Goal: Information Seeking & Learning: Learn about a topic

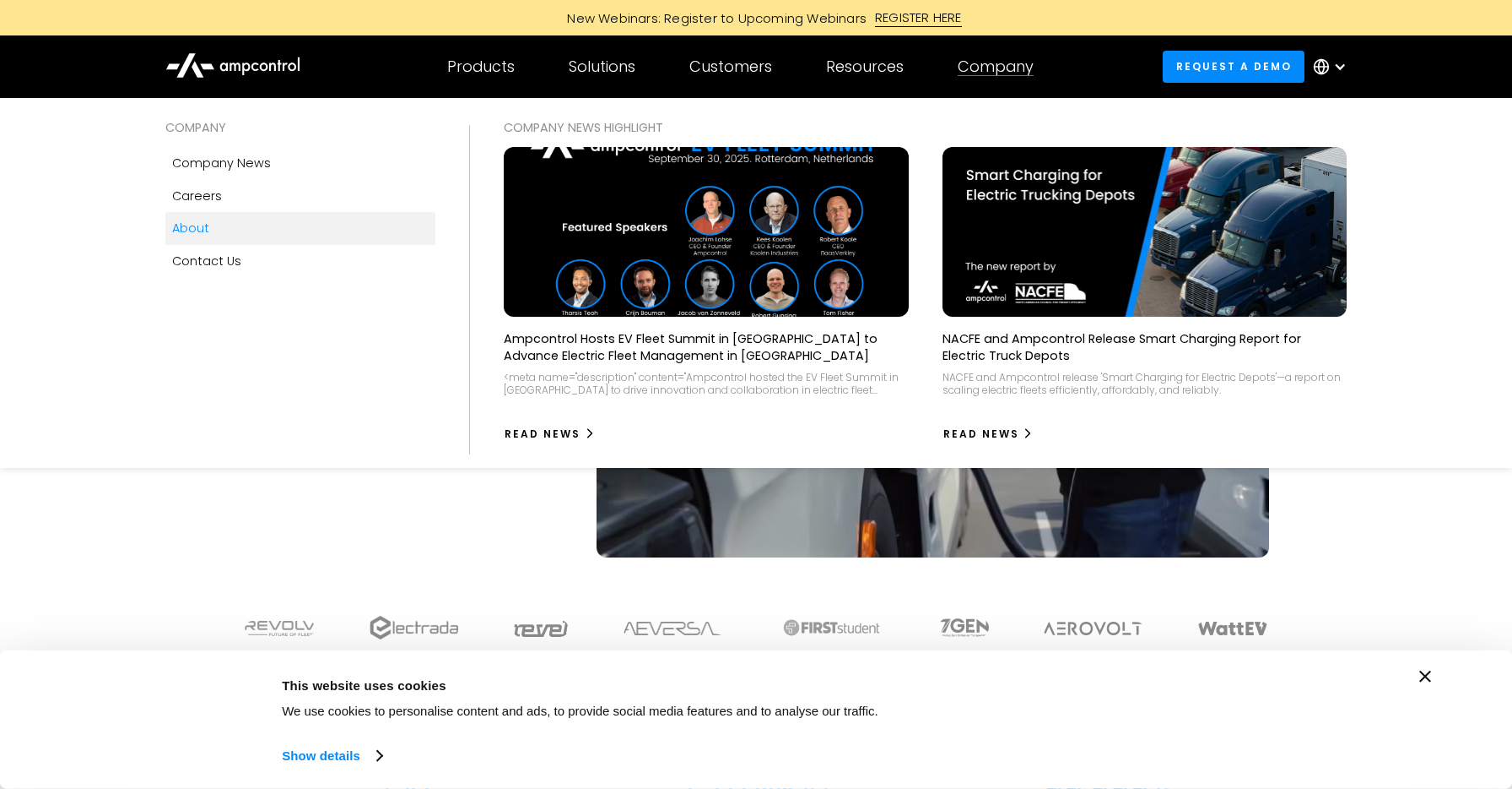
click at [200, 239] on link "About" at bounding box center [300, 228] width 270 height 32
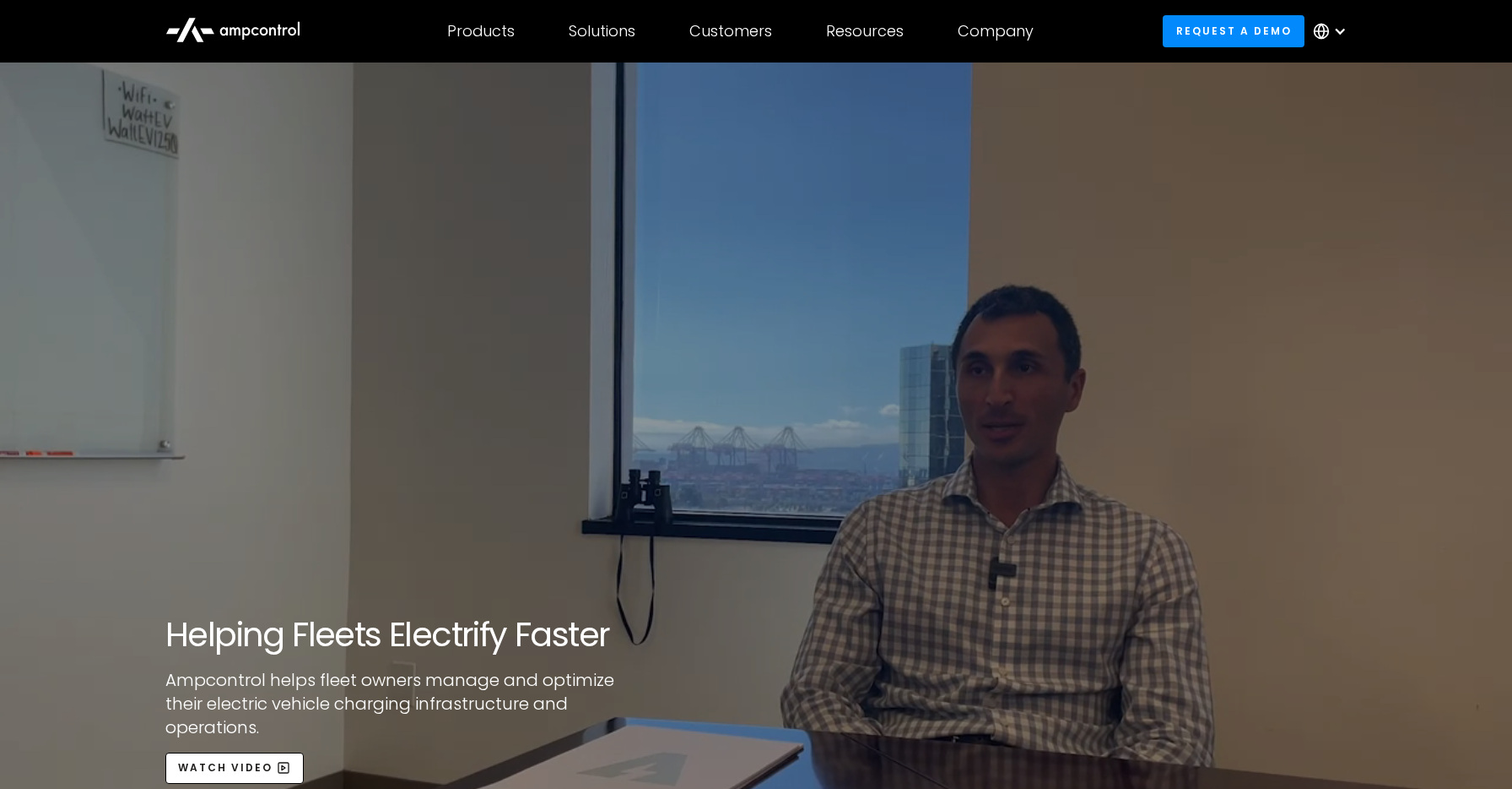
click at [391, 489] on div "open lightbox" at bounding box center [756, 456] width 1512 height 789
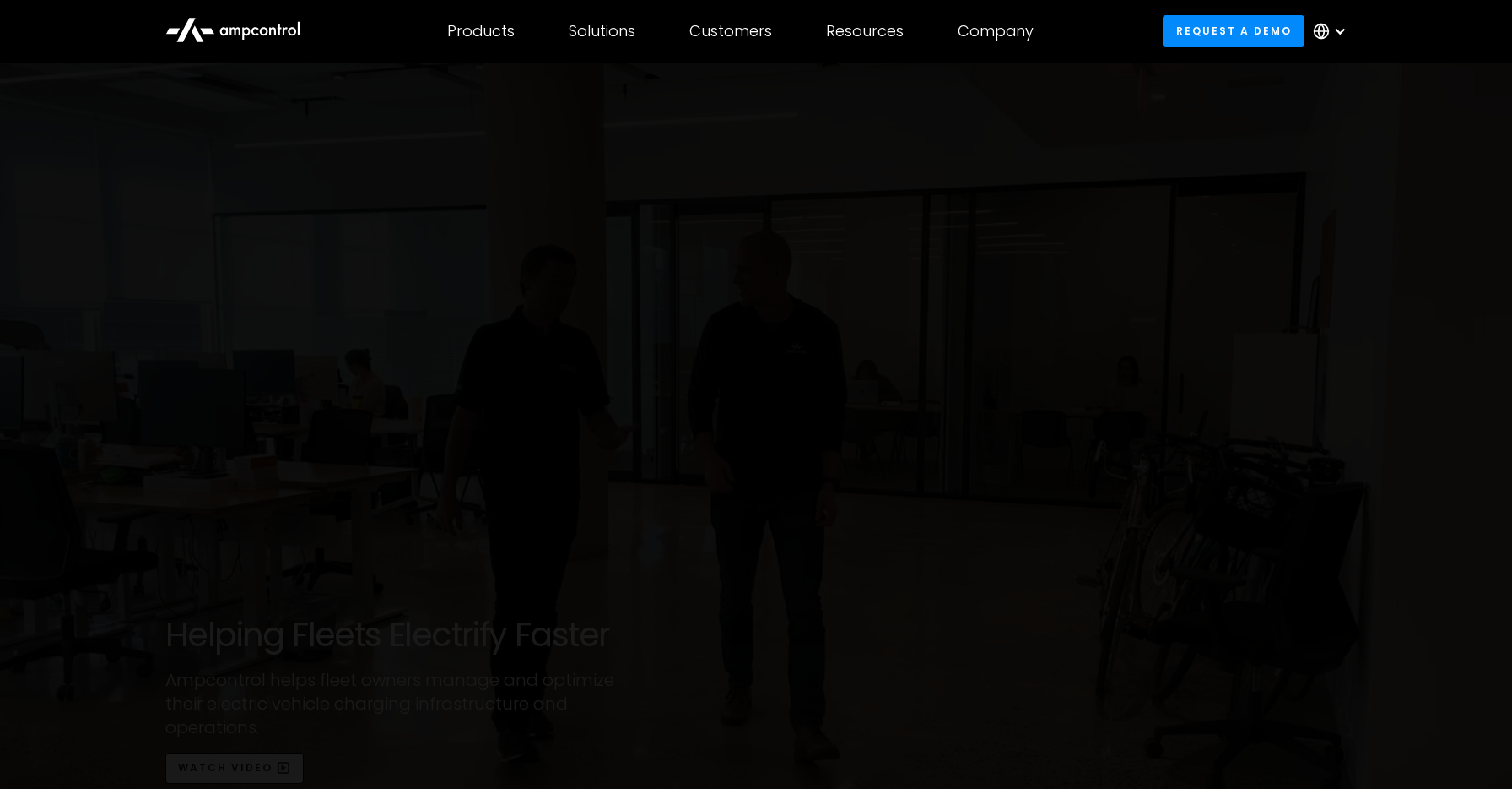
click at [650, 683] on div at bounding box center [756, 395] width 1512 height 758
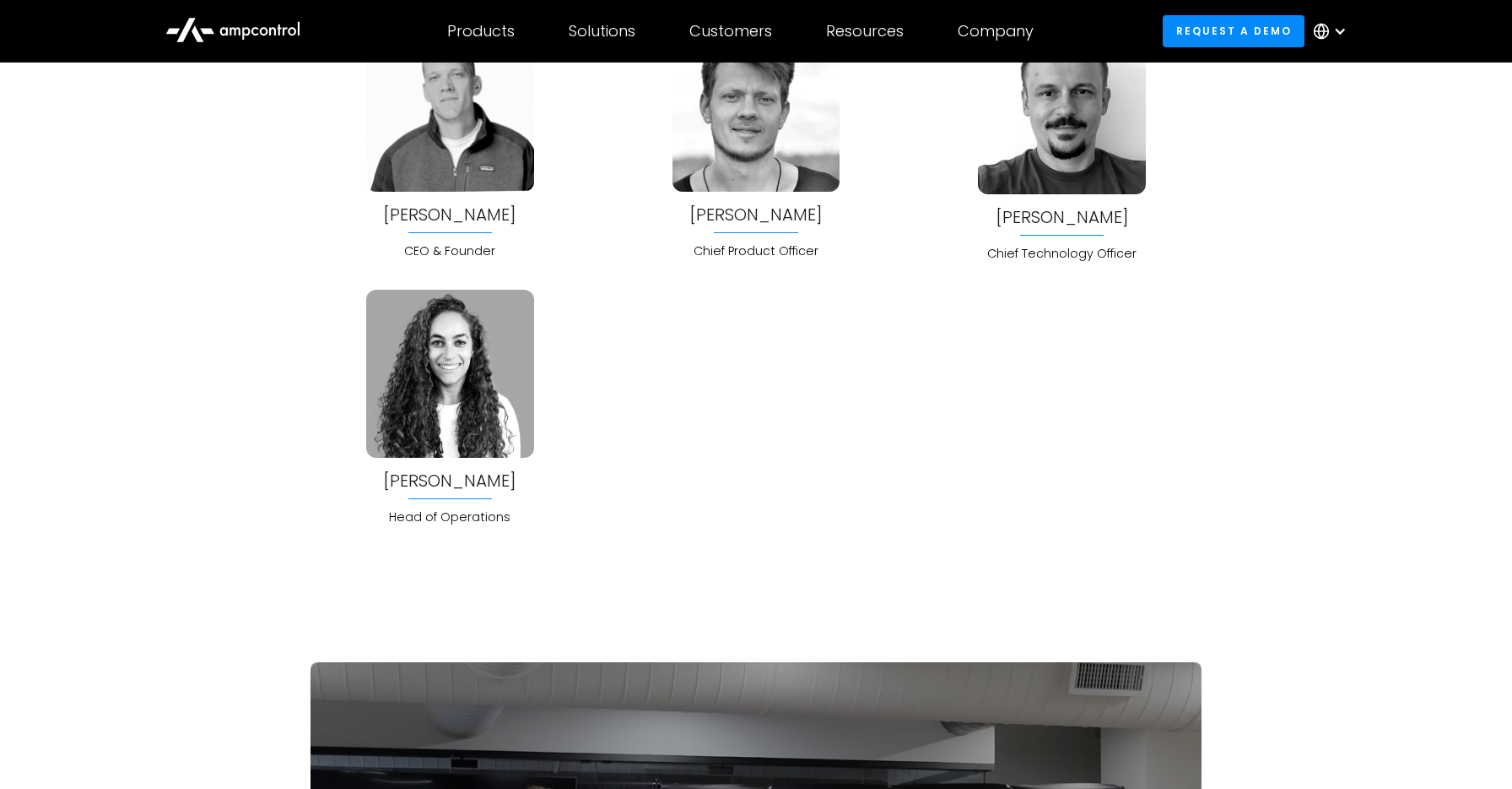
scroll to position [4371, 0]
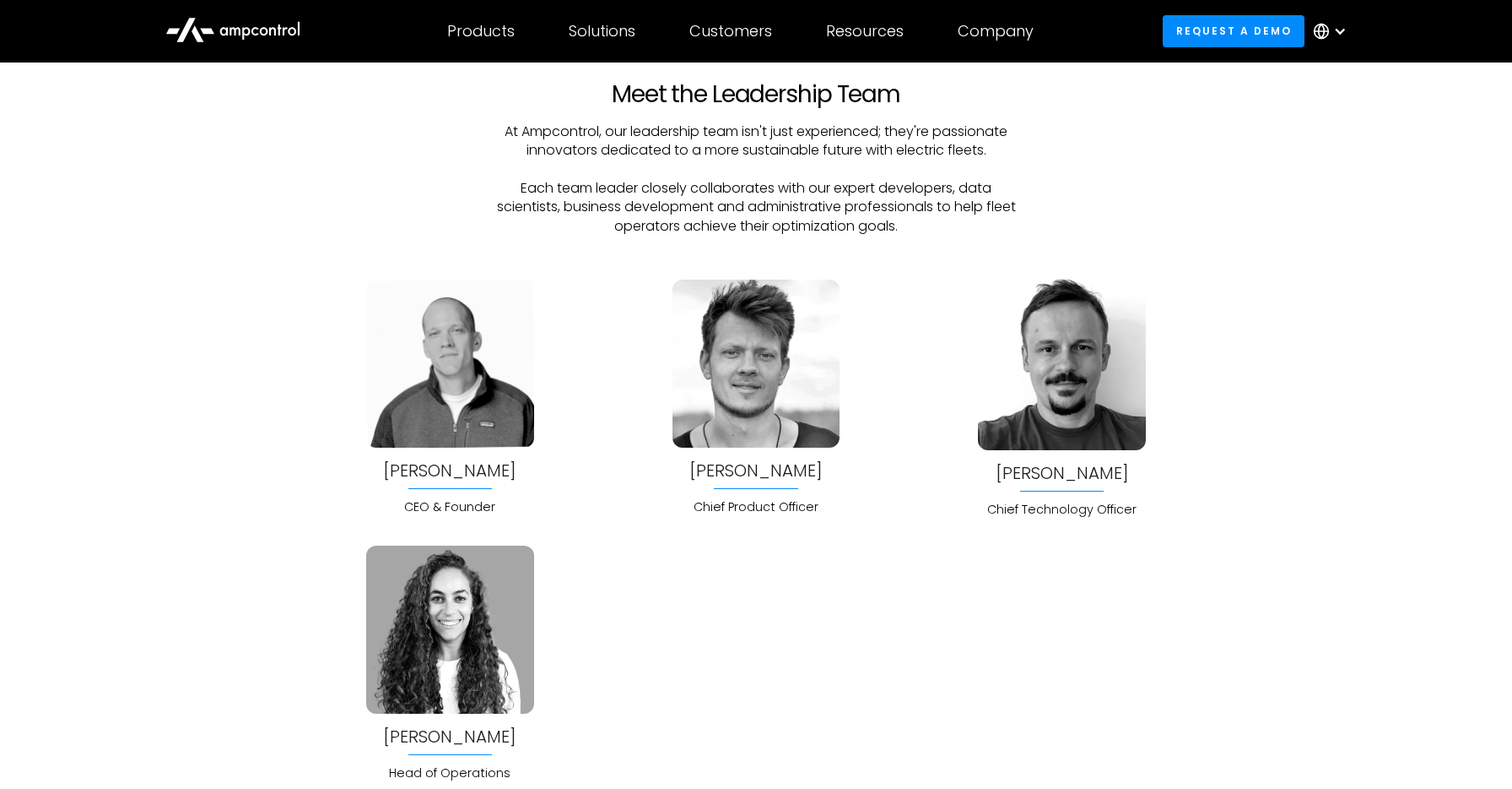
click at [427, 612] on img at bounding box center [450, 629] width 168 height 168
